Goal: Task Accomplishment & Management: Manage account settings

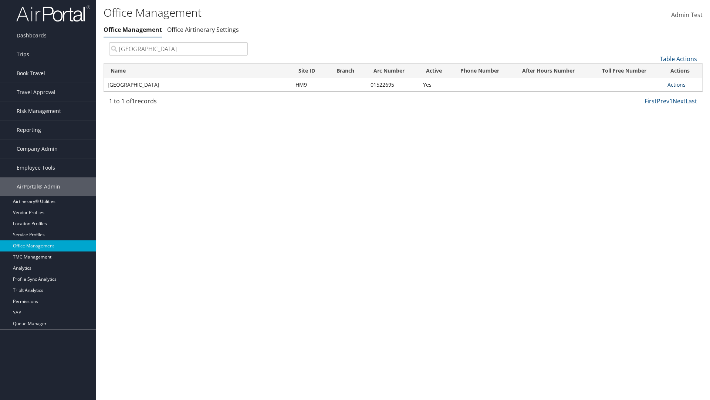
type input "[GEOGRAPHIC_DATA]"
click at [677, 84] on link "Actions" at bounding box center [677, 84] width 18 height 7
click at [0, 0] on link "Manage Banner Ads" at bounding box center [0, 0] width 0 height 0
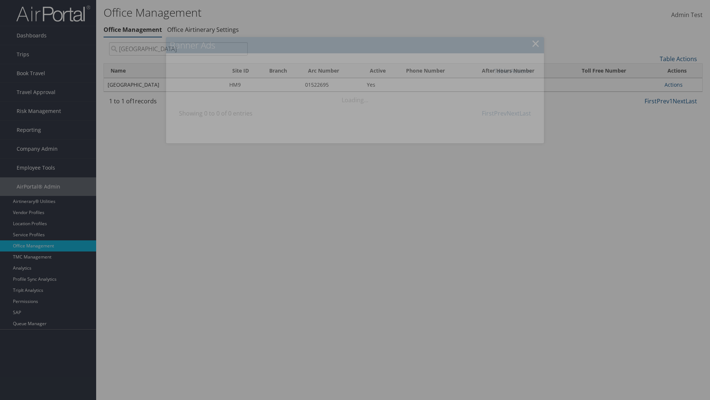
click at [512, 71] on link "Table Actions" at bounding box center [512, 71] width 37 height 8
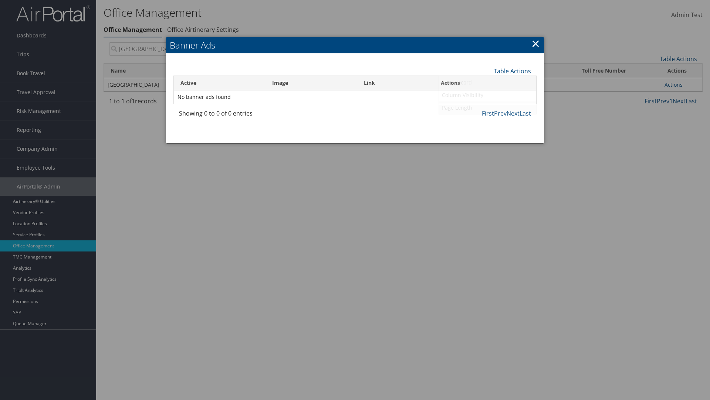
click at [488, 107] on link "Page Length" at bounding box center [487, 107] width 97 height 13
click at [488, 95] on link "25" at bounding box center [487, 96] width 97 height 13
click at [512, 71] on link "Table Actions" at bounding box center [512, 71] width 37 height 8
click at [488, 107] on link "Page Length" at bounding box center [487, 107] width 97 height 13
click at [488, 108] on link "50" at bounding box center [487, 108] width 97 height 13
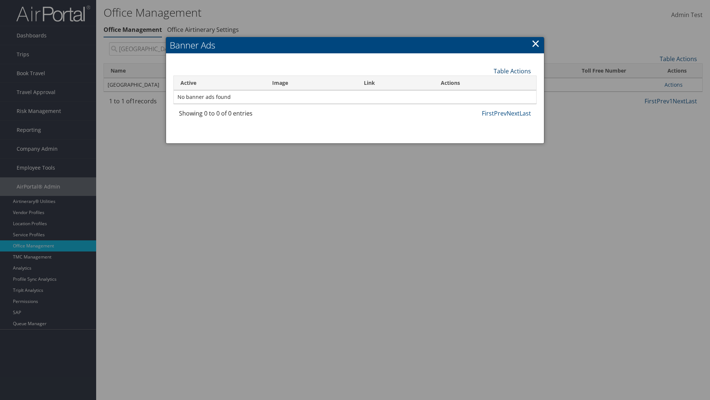
click at [512, 71] on link "Table Actions" at bounding box center [512, 71] width 37 height 8
click at [488, 107] on link "Page Length" at bounding box center [487, 107] width 97 height 13
click at [488, 121] on link "100" at bounding box center [487, 121] width 97 height 13
click at [512, 71] on link "Table Actions" at bounding box center [512, 71] width 37 height 8
click at [488, 95] on link "Column Visibility" at bounding box center [487, 95] width 97 height 13
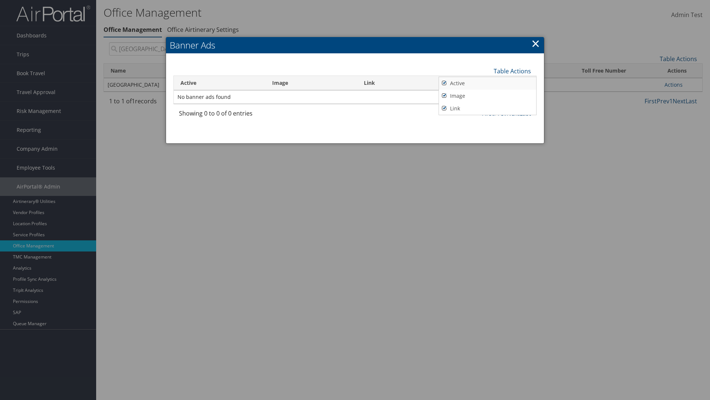
click at [488, 83] on link "Active" at bounding box center [487, 83] width 97 height 13
click at [488, 95] on link "Image" at bounding box center [487, 96] width 97 height 13
click at [488, 108] on link "Link" at bounding box center [487, 108] width 97 height 13
click at [488, 83] on link "Active" at bounding box center [487, 83] width 97 height 13
click at [488, 95] on link "Image" at bounding box center [487, 96] width 97 height 13
